Goal: Ask a question

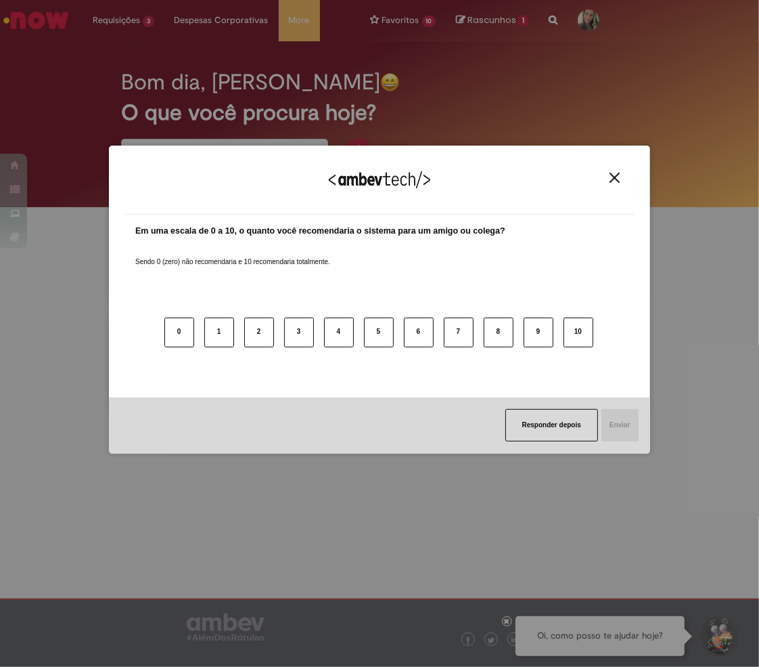
click at [608, 176] on button "Close" at bounding box center [615, 178] width 18 height 12
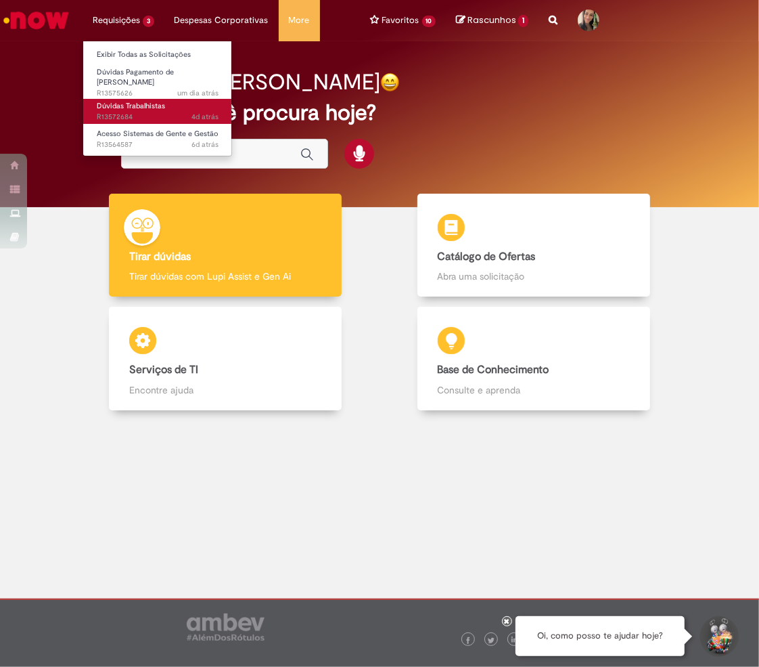
click at [122, 101] on span "Dúvidas Trabalhistas" at bounding box center [131, 106] width 68 height 10
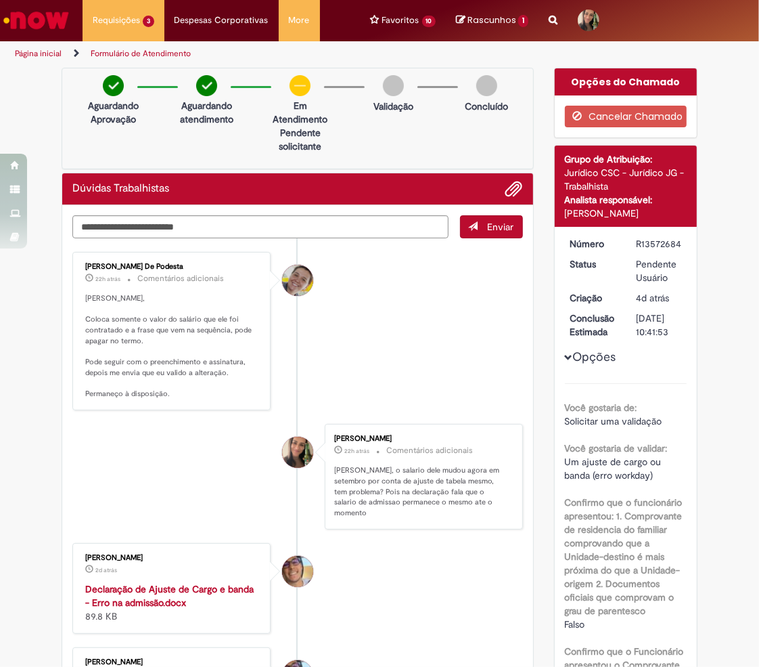
click at [346, 356] on li "[PERSON_NAME] De Podesta 22h atrás 22 horas atrás Comentários adicionais [PERSO…" at bounding box center [297, 331] width 451 height 158
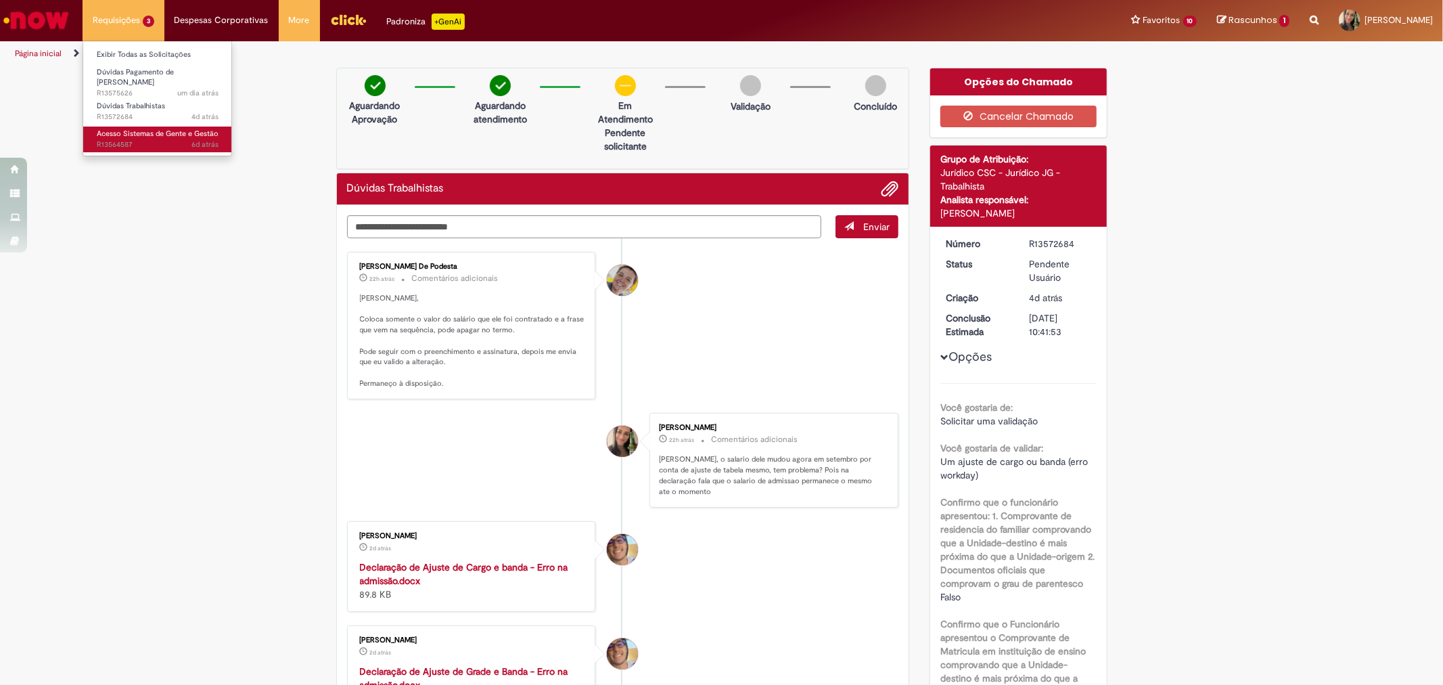
click at [135, 139] on span "6d atrás 6 dias atrás R13564587" at bounding box center [158, 144] width 122 height 11
click at [135, 133] on link "Acesso Sistemas de Gente e Gestão 6d atrás 6 dias atrás R13564587" at bounding box center [157, 139] width 149 height 25
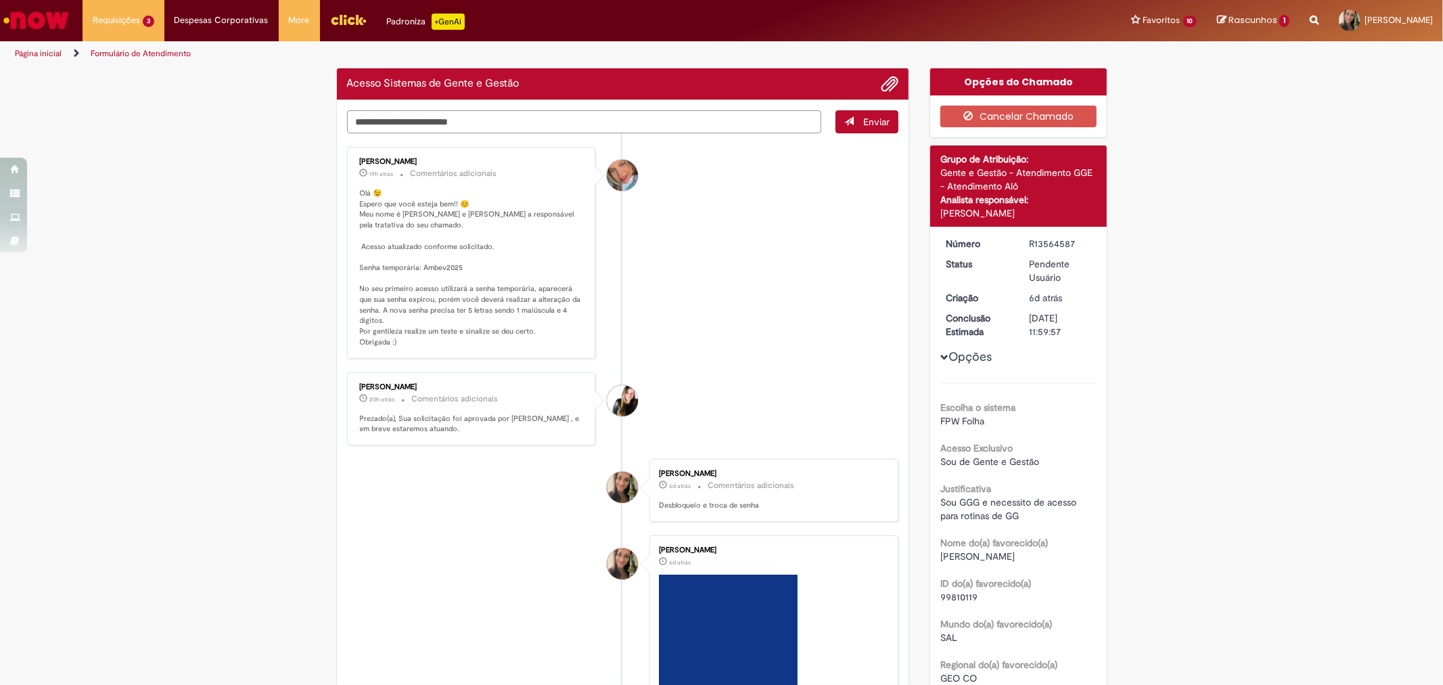
click at [530, 117] on textarea "Digite sua mensagem aqui..." at bounding box center [584, 121] width 475 height 23
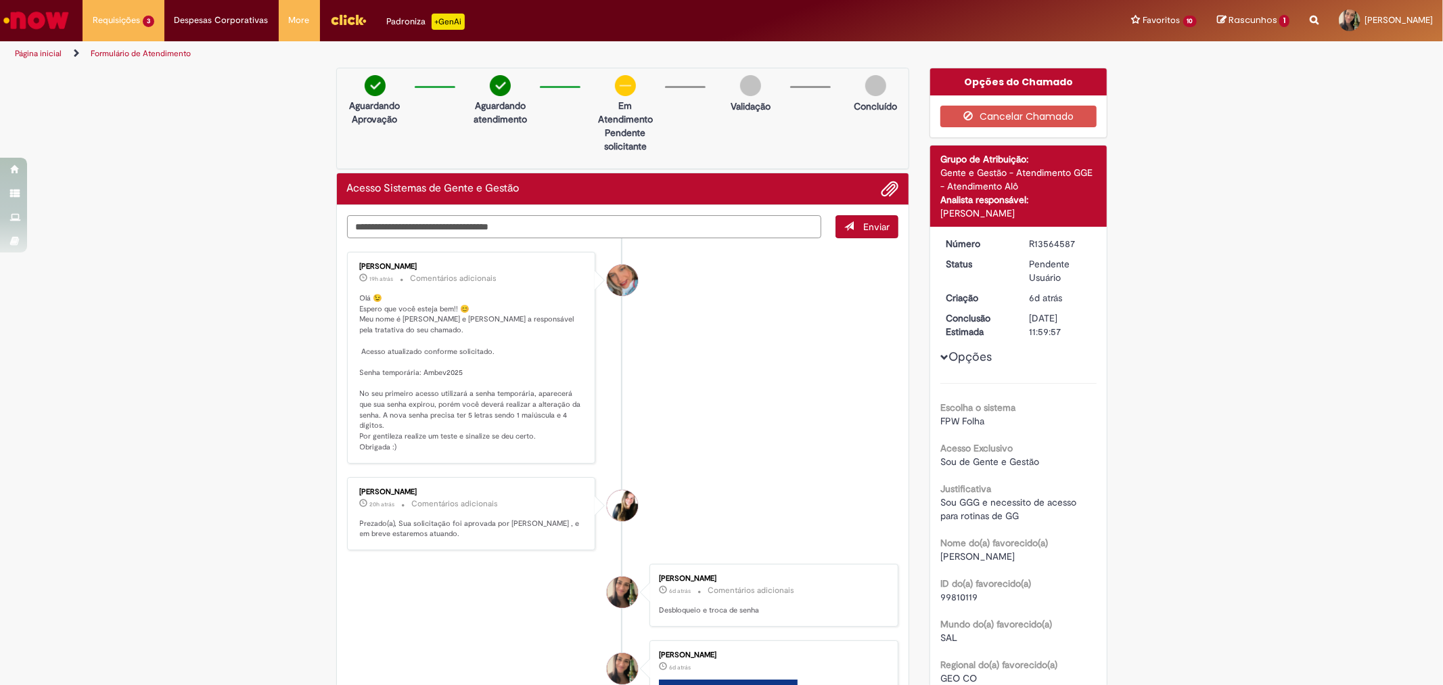
type textarea "**********"
